Goal: Find specific page/section: Find specific page/section

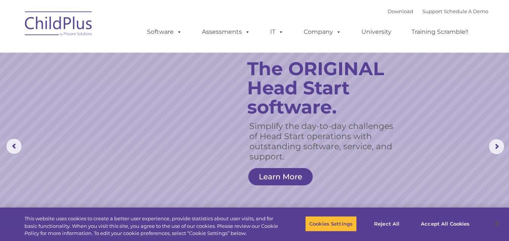
select select "MEDIUM"
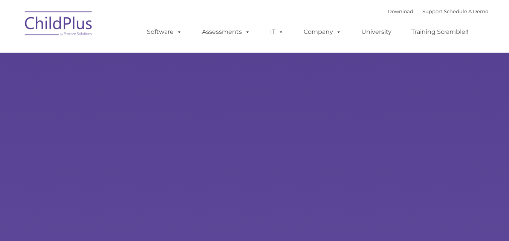
type input ""
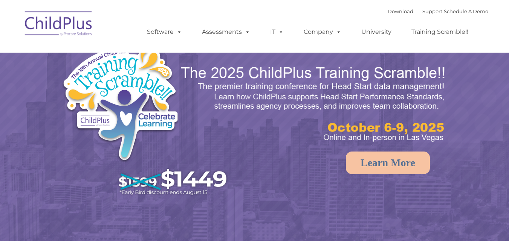
select select "MEDIUM"
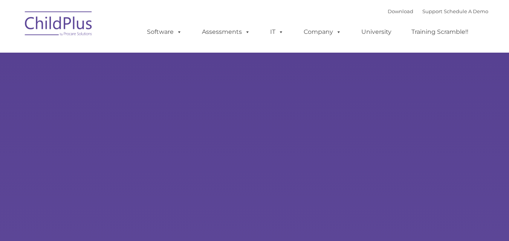
type input ""
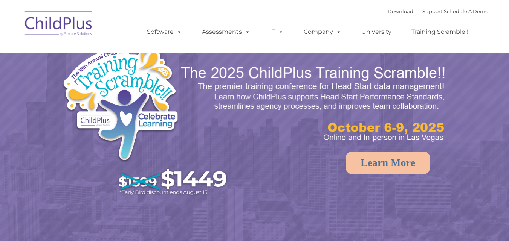
select select "MEDIUM"
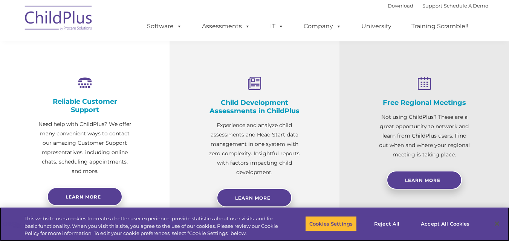
scroll to position [271, 0]
